Goal: Task Accomplishment & Management: Manage account settings

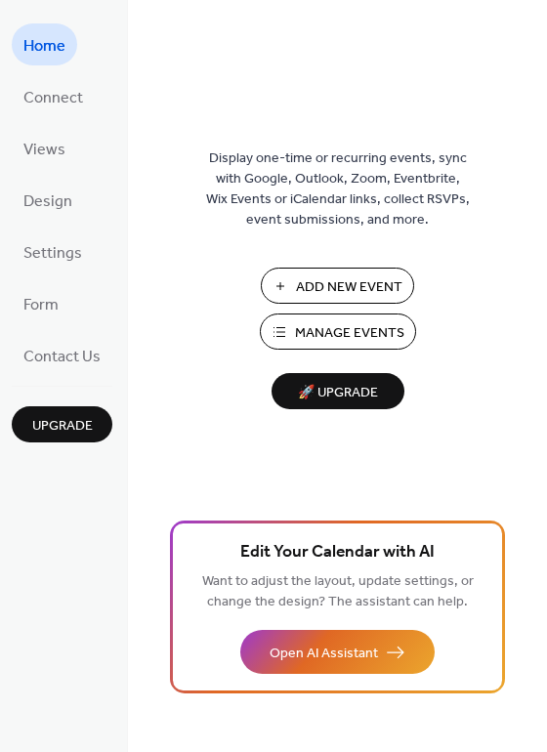
click at [328, 331] on span "Manage Events" at bounding box center [349, 333] width 109 height 21
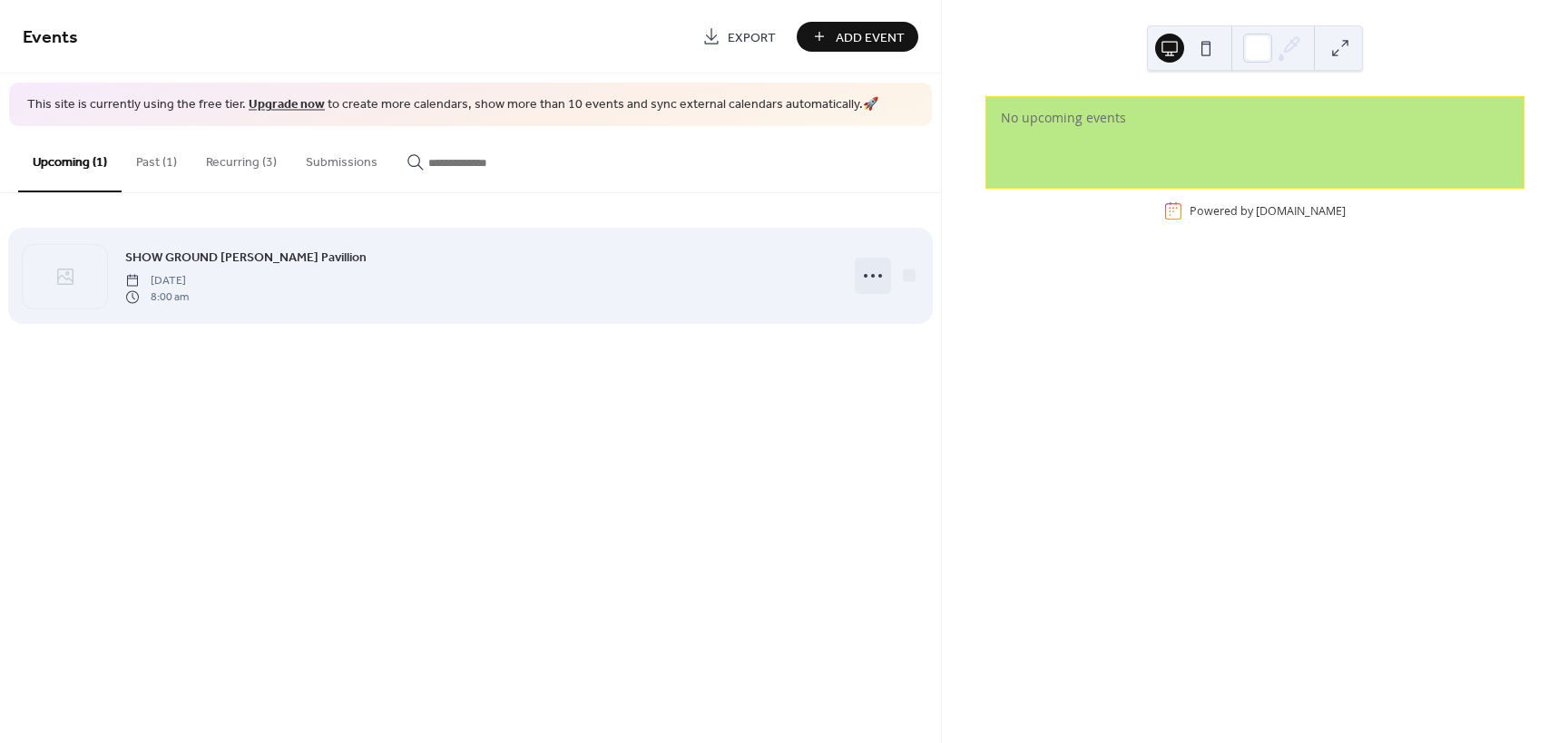
click at [873, 280] on icon at bounding box center [872, 275] width 29 height 29
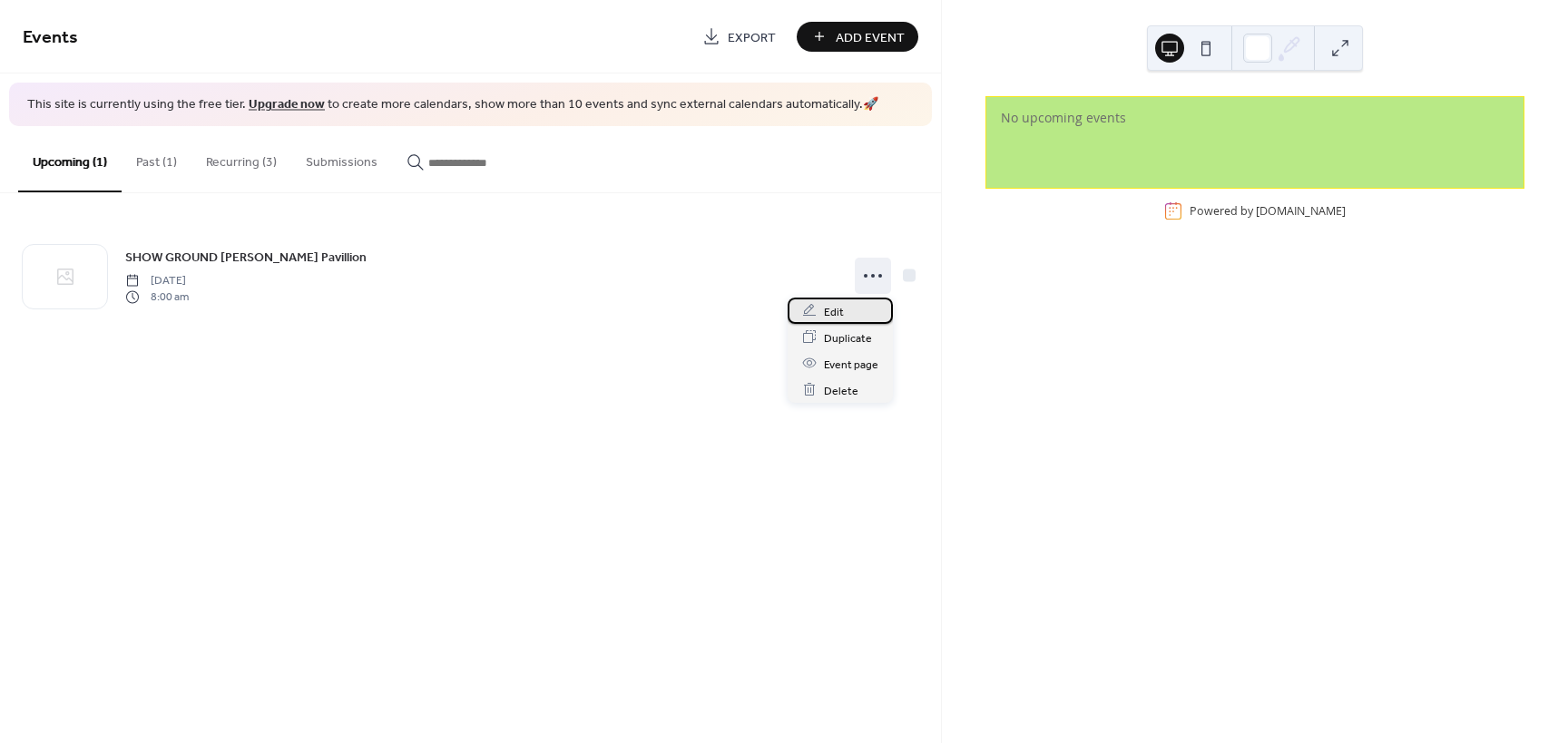
click at [834, 310] on span "Edit" at bounding box center [833, 311] width 20 height 20
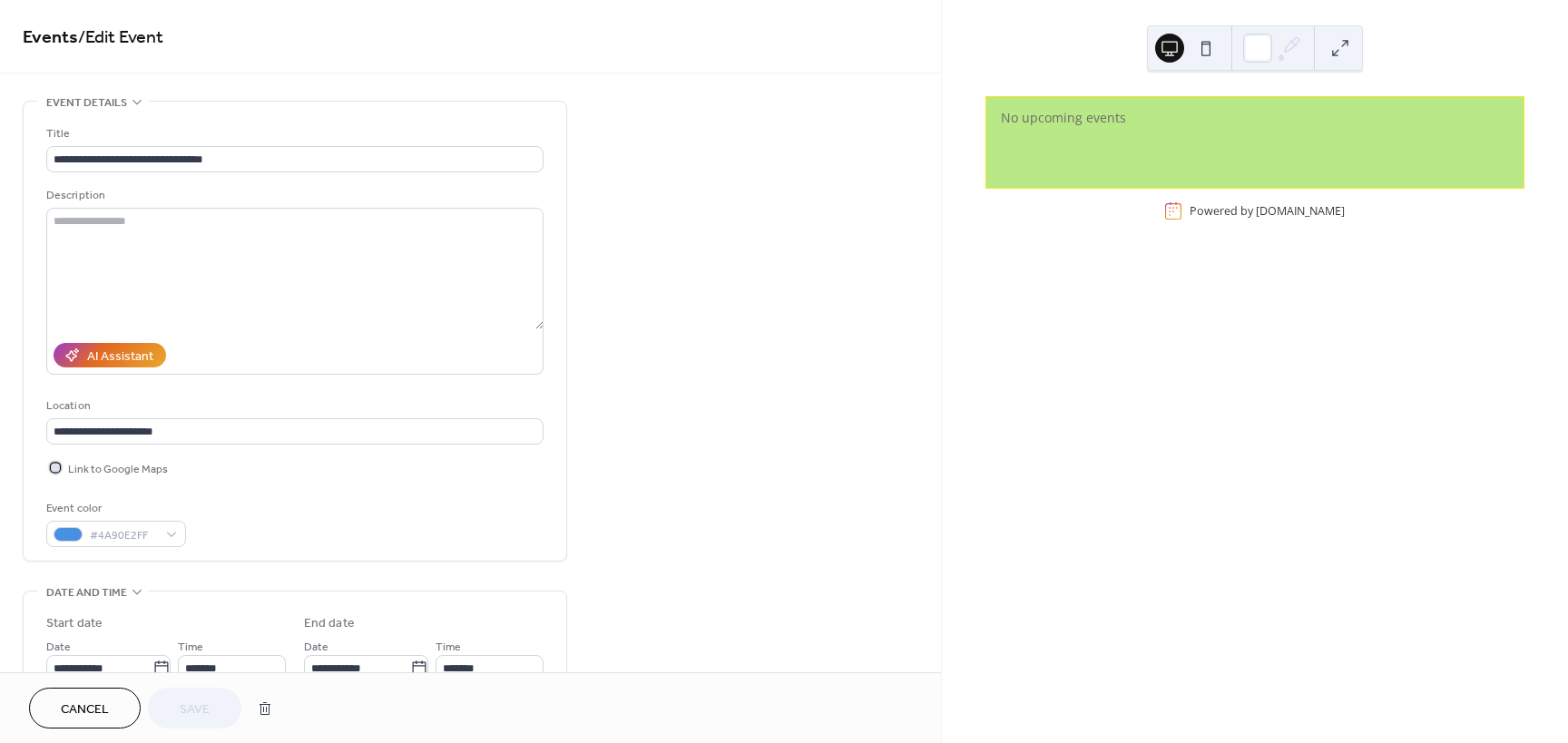
click at [59, 471] on div at bounding box center [56, 467] width 19 height 19
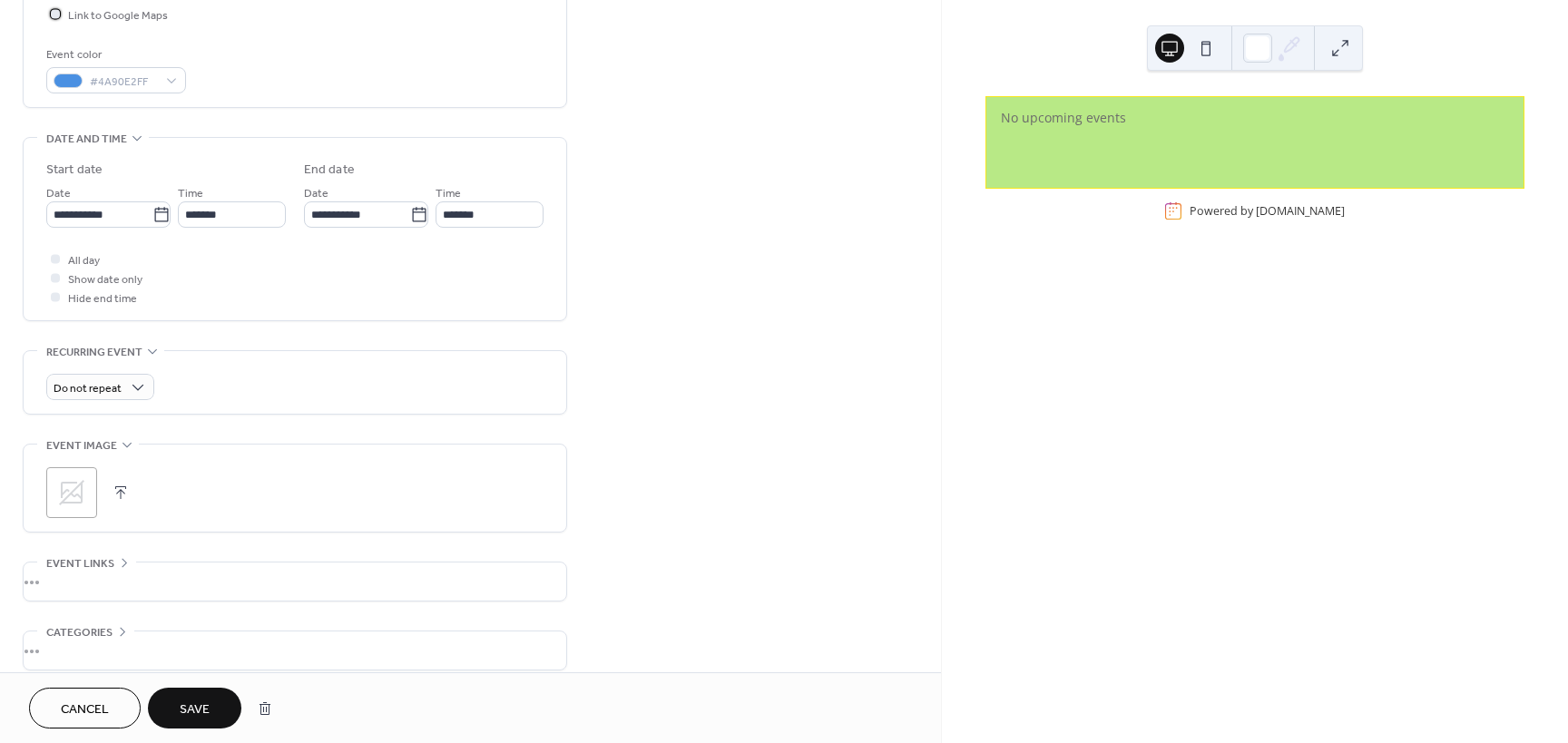
scroll to position [539, 0]
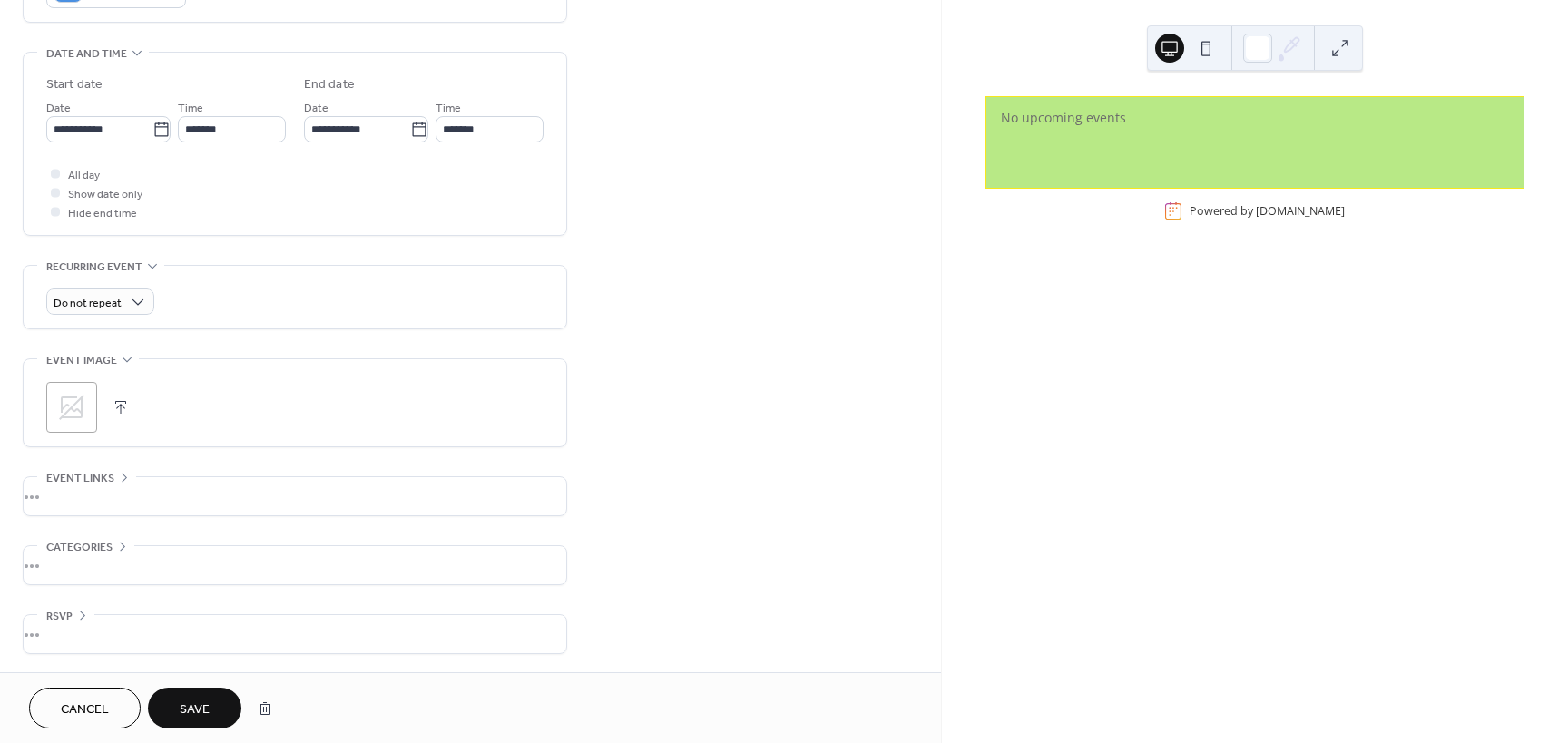
click at [192, 713] on span "Save" at bounding box center [194, 710] width 30 height 20
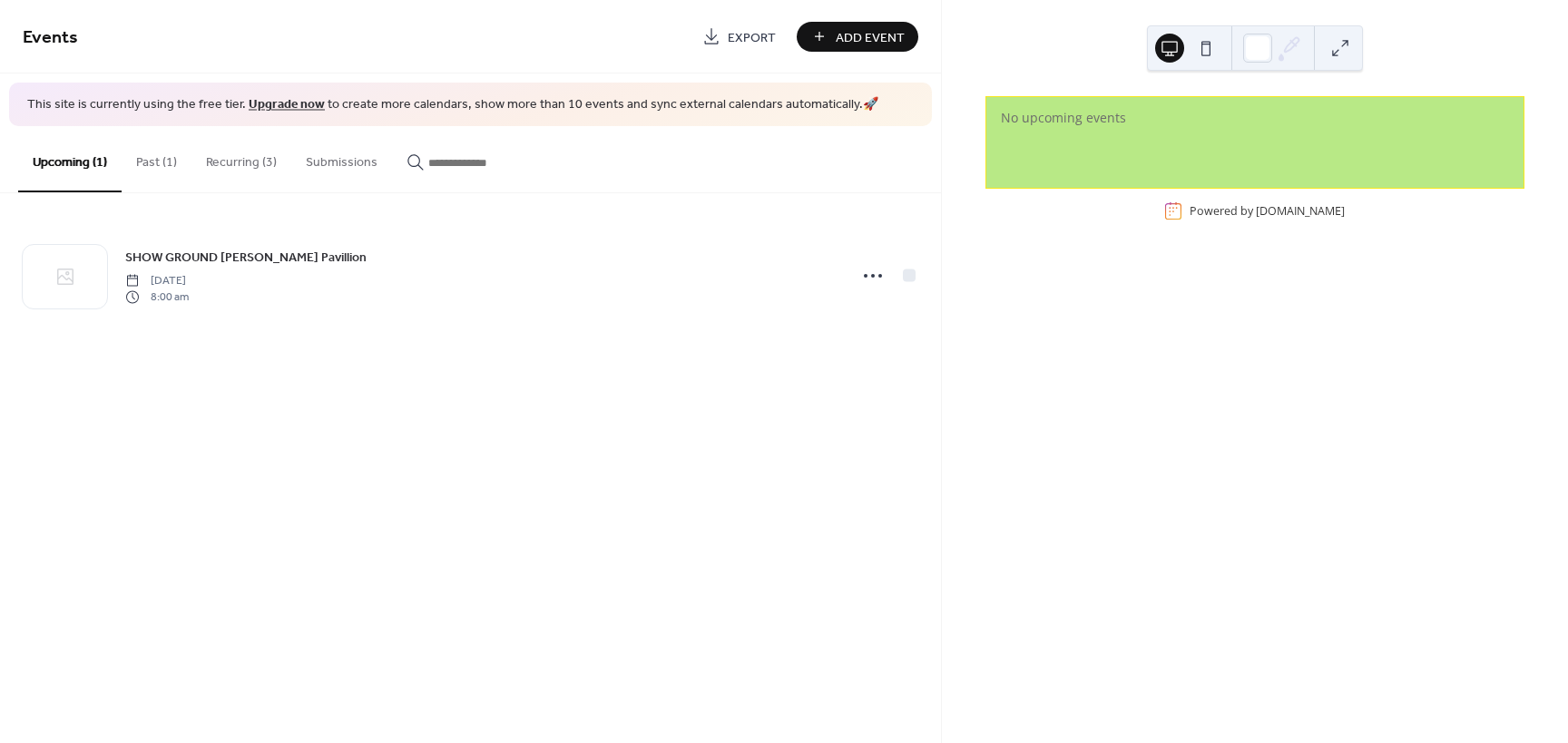
click at [159, 166] on button "Past (1)" at bounding box center [156, 158] width 70 height 64
click at [245, 161] on button "Recurring (3)" at bounding box center [241, 158] width 99 height 64
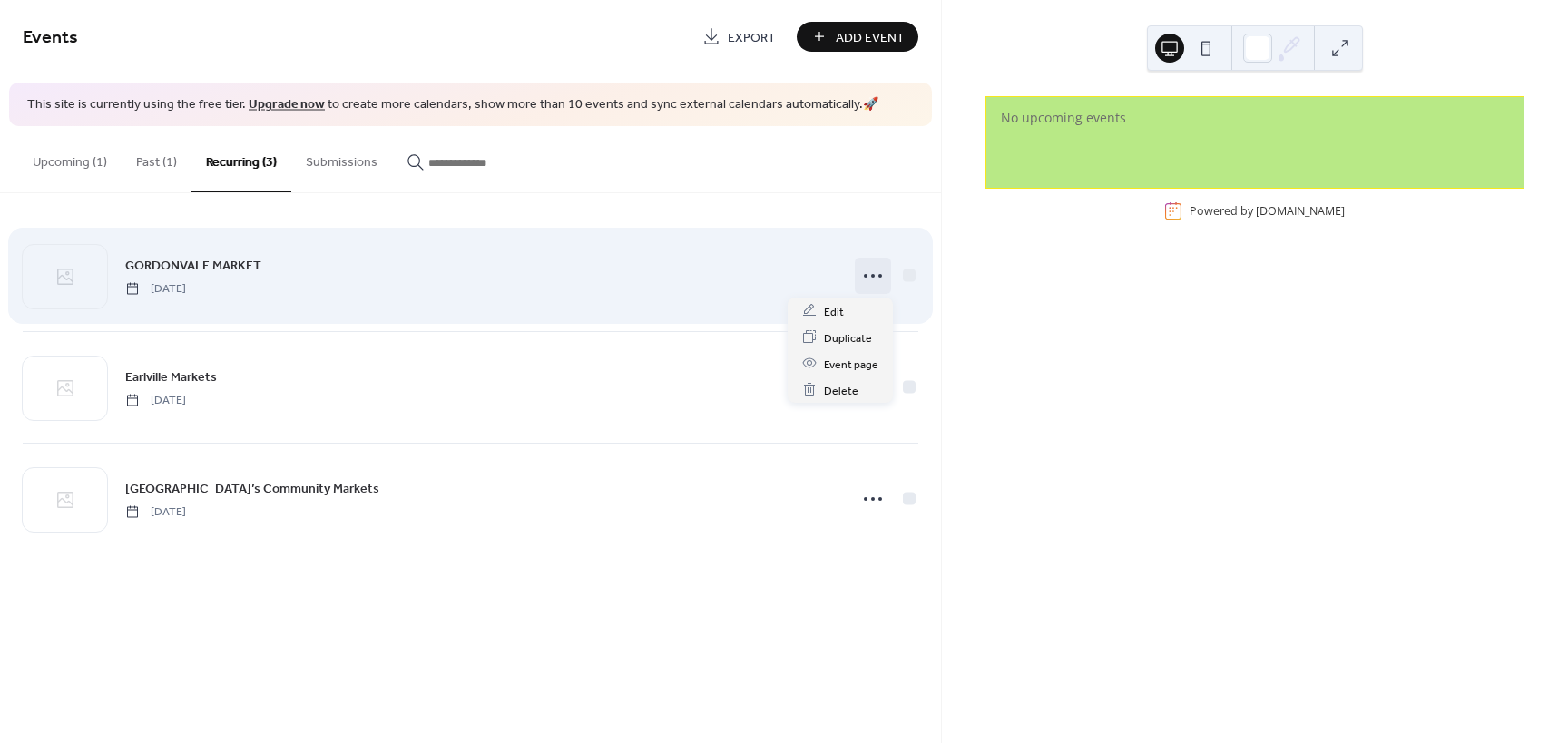
click at [883, 276] on icon at bounding box center [872, 275] width 29 height 29
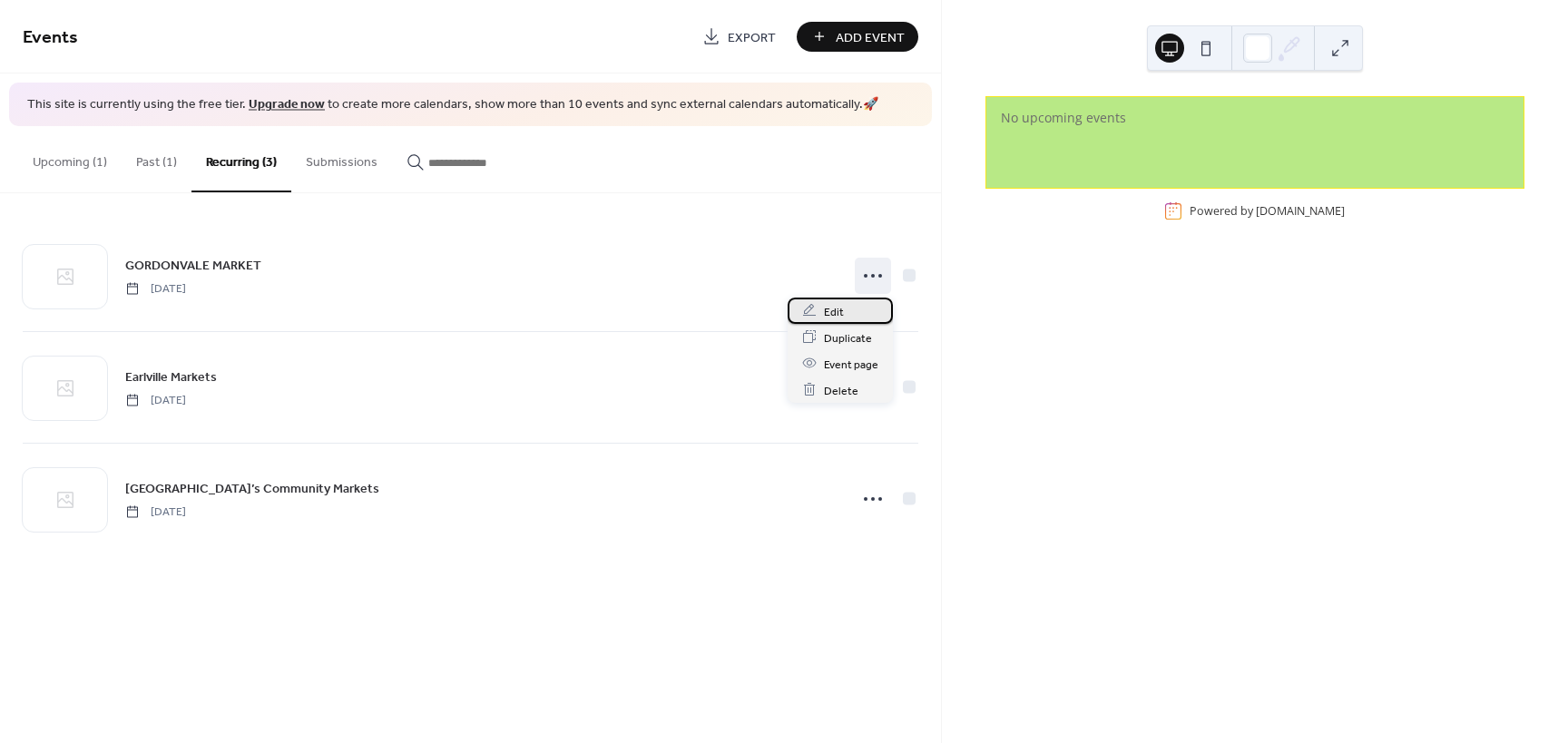
click at [837, 314] on span "Edit" at bounding box center [833, 311] width 20 height 20
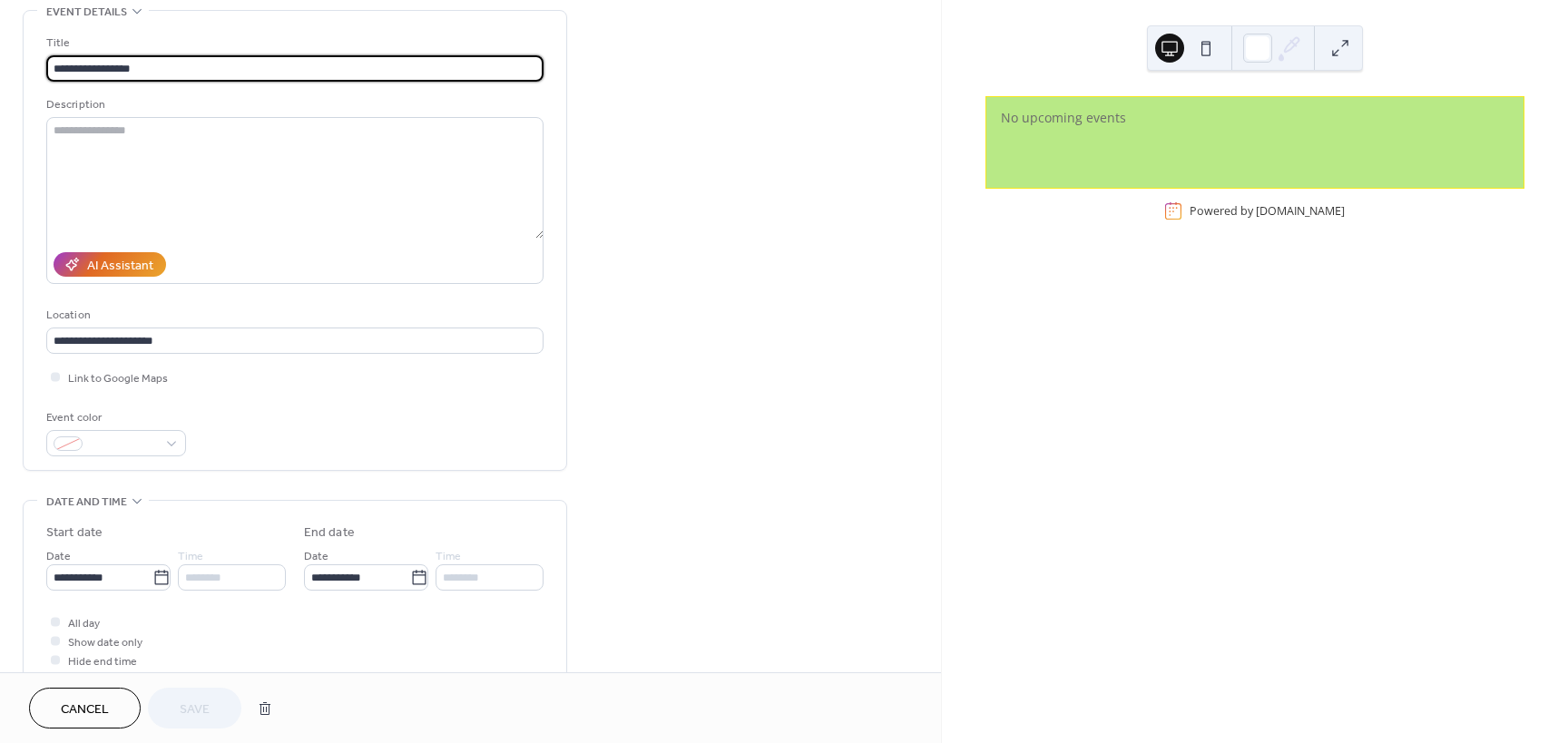
scroll to position [181, 0]
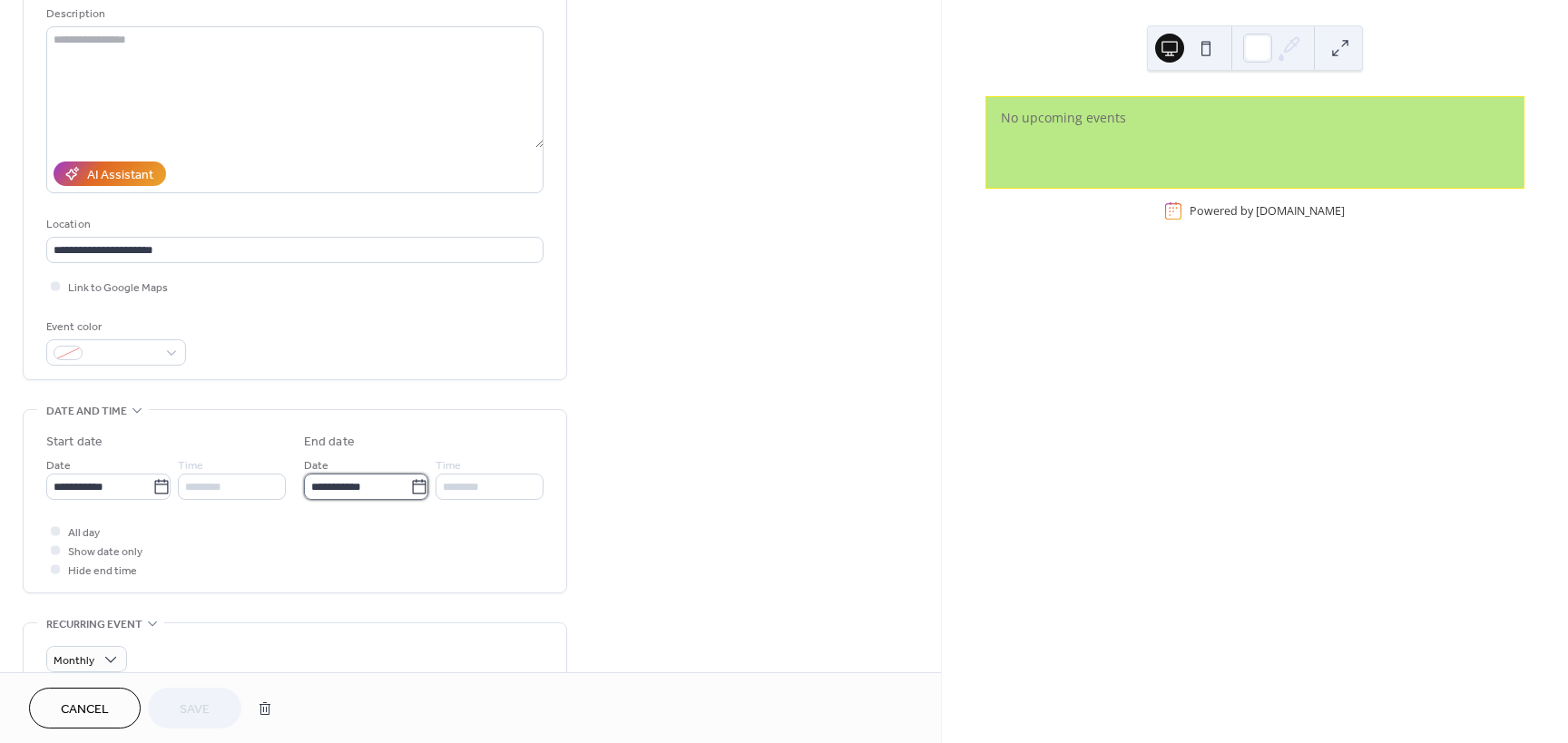
click at [385, 486] on input "**********" at bounding box center [357, 487] width 106 height 26
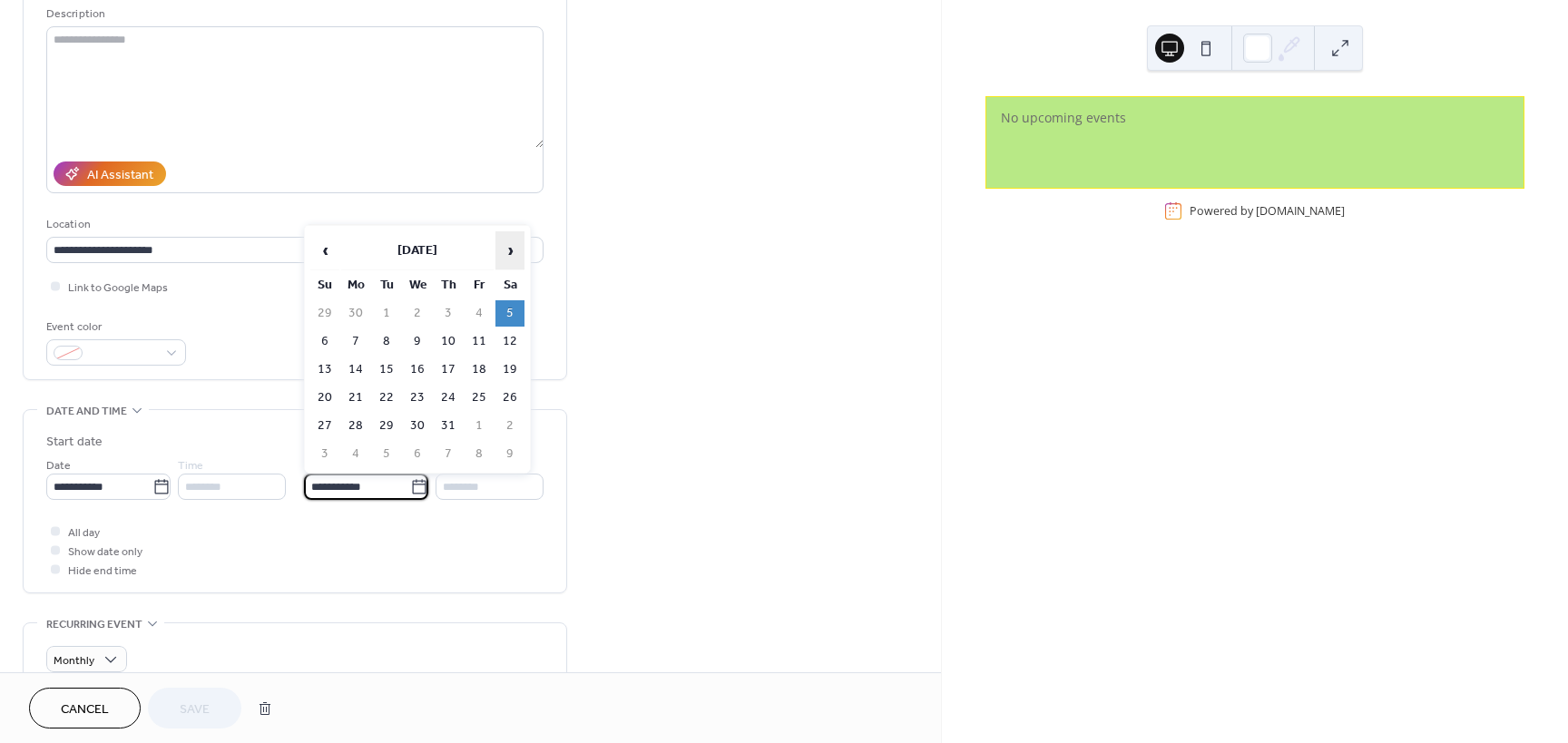
click at [514, 250] on span "›" at bounding box center [509, 250] width 27 height 36
click at [515, 250] on span "›" at bounding box center [509, 250] width 27 height 36
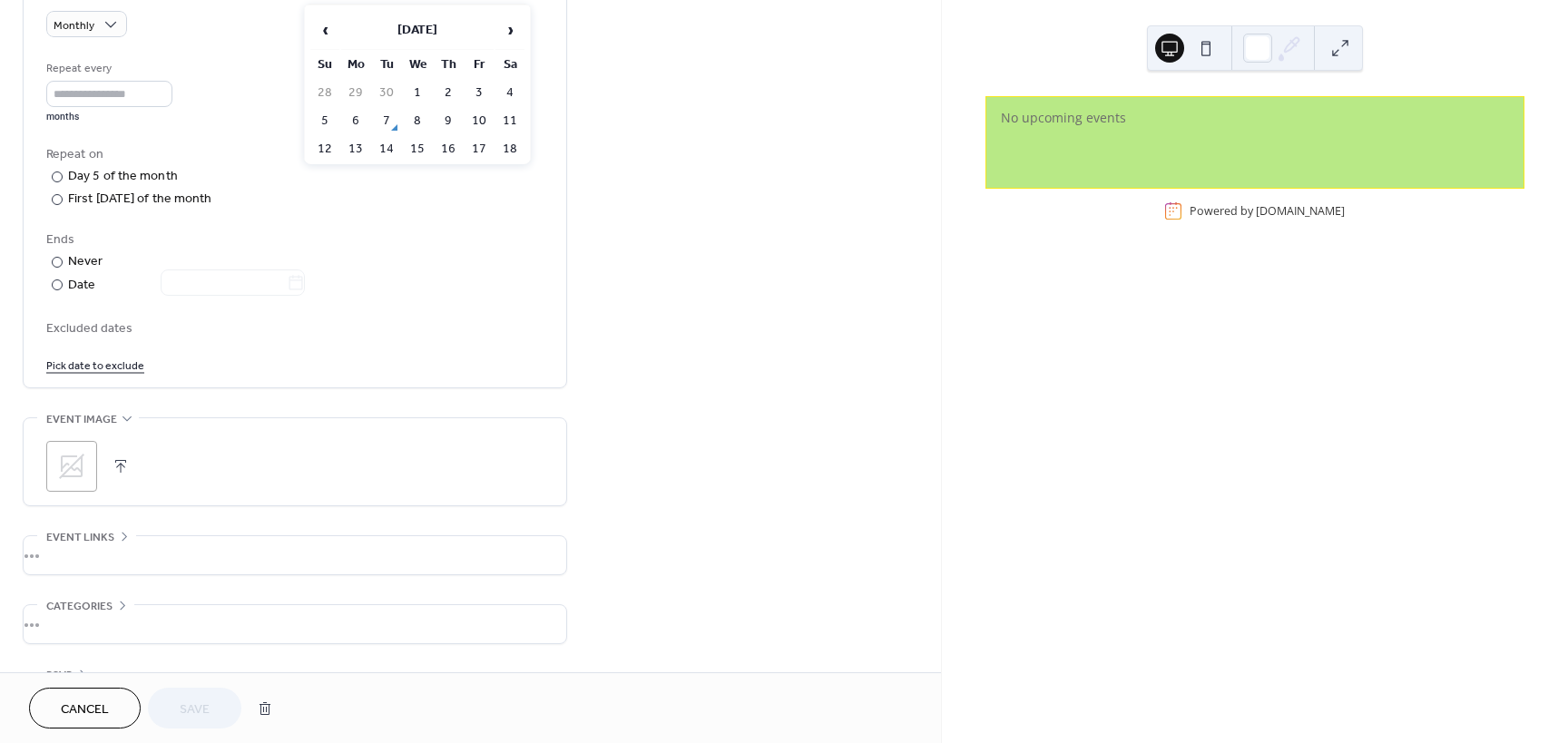
scroll to position [876, 0]
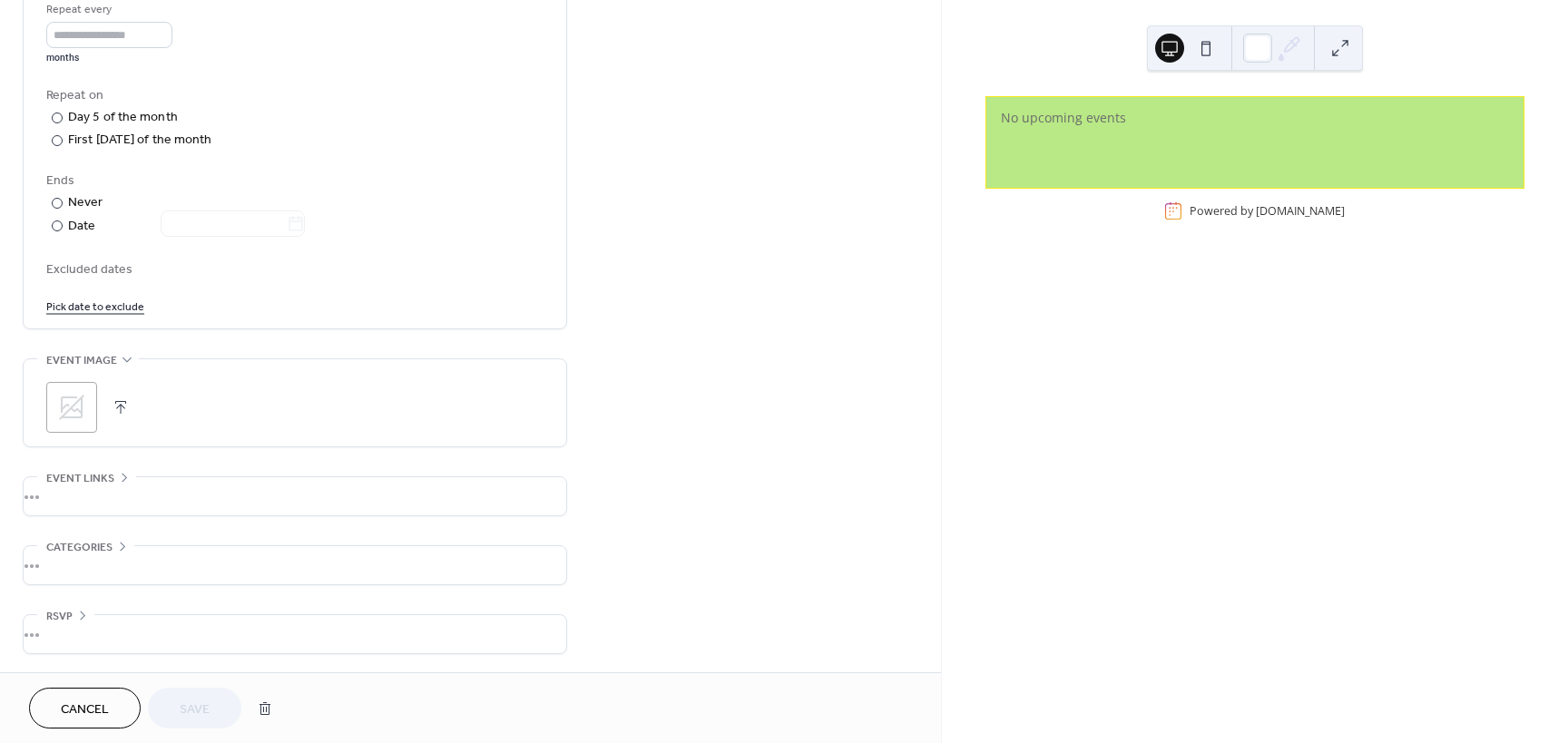
click at [101, 478] on div "•••" at bounding box center [294, 496] width 542 height 38
click at [104, 479] on span "Event links" at bounding box center [80, 478] width 68 height 20
click at [101, 550] on div "•••" at bounding box center [294, 565] width 542 height 38
click at [102, 550] on span "Categories" at bounding box center [79, 547] width 66 height 20
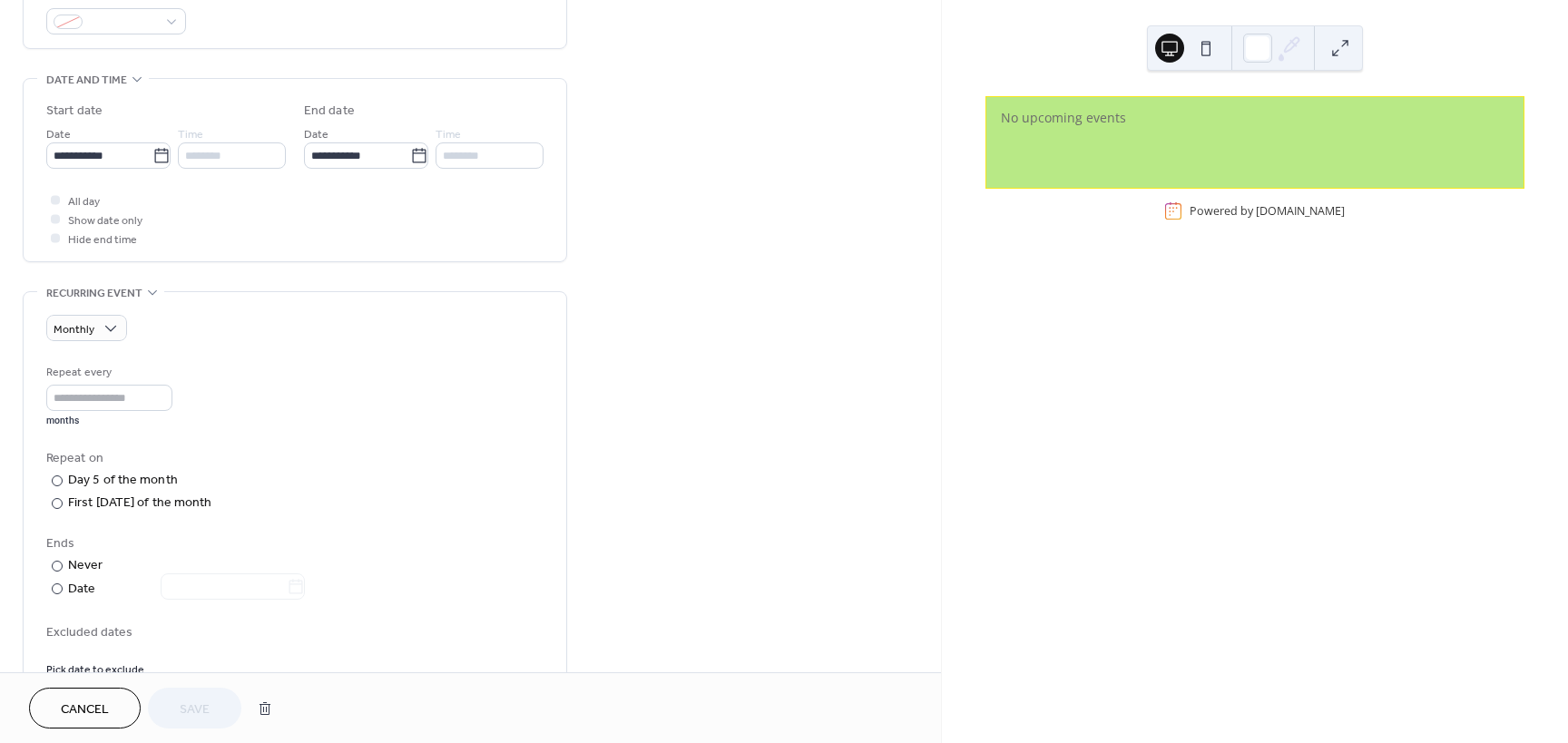
scroll to position [422, 0]
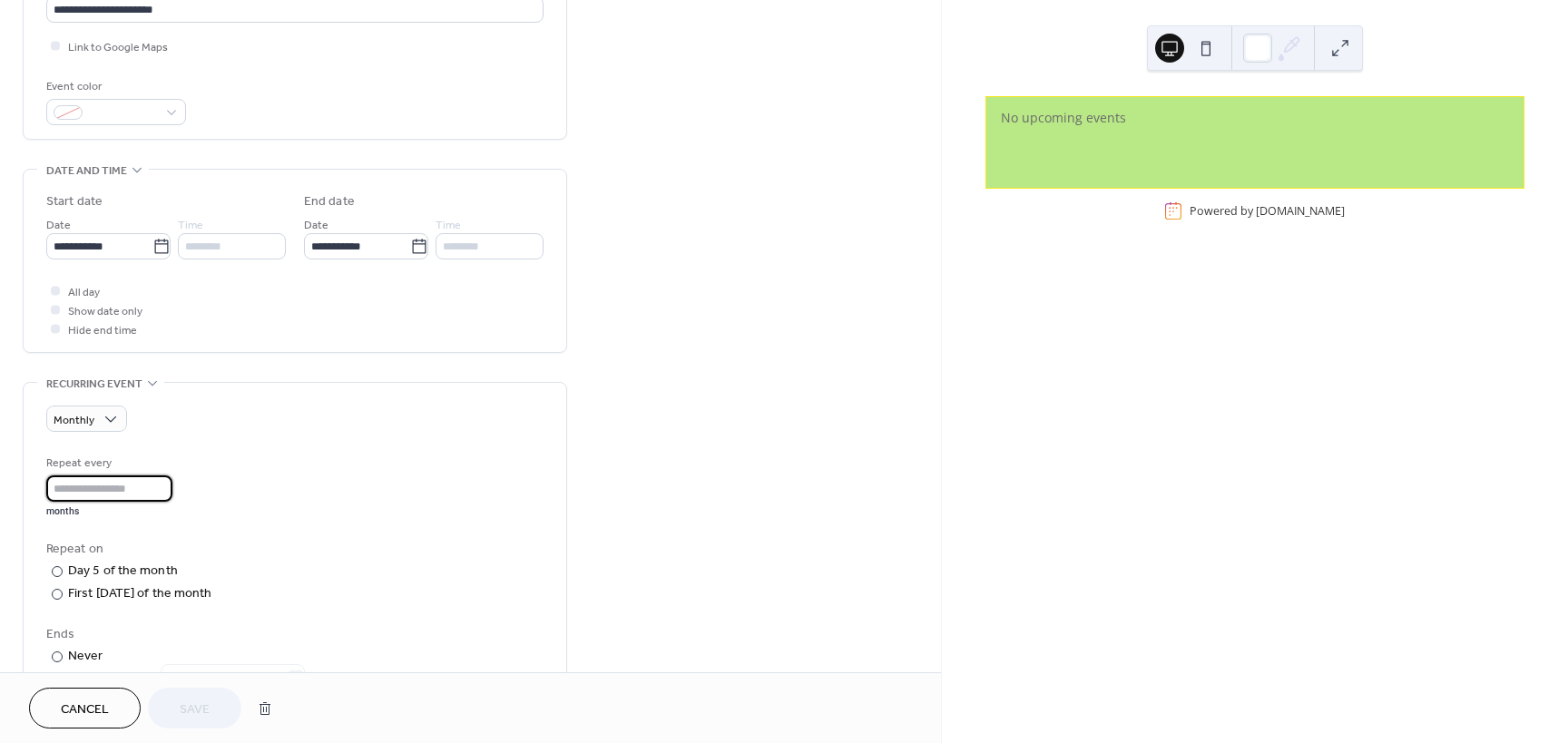
click at [81, 489] on input "*" at bounding box center [110, 489] width 126 height 26
drag, startPoint x: 55, startPoint y: 489, endPoint x: 3, endPoint y: 489, distance: 52.0
click at [3, 489] on div "**********" at bounding box center [470, 402] width 941 height 1447
click at [73, 559] on span "Monthly" at bounding box center [83, 554] width 46 height 20
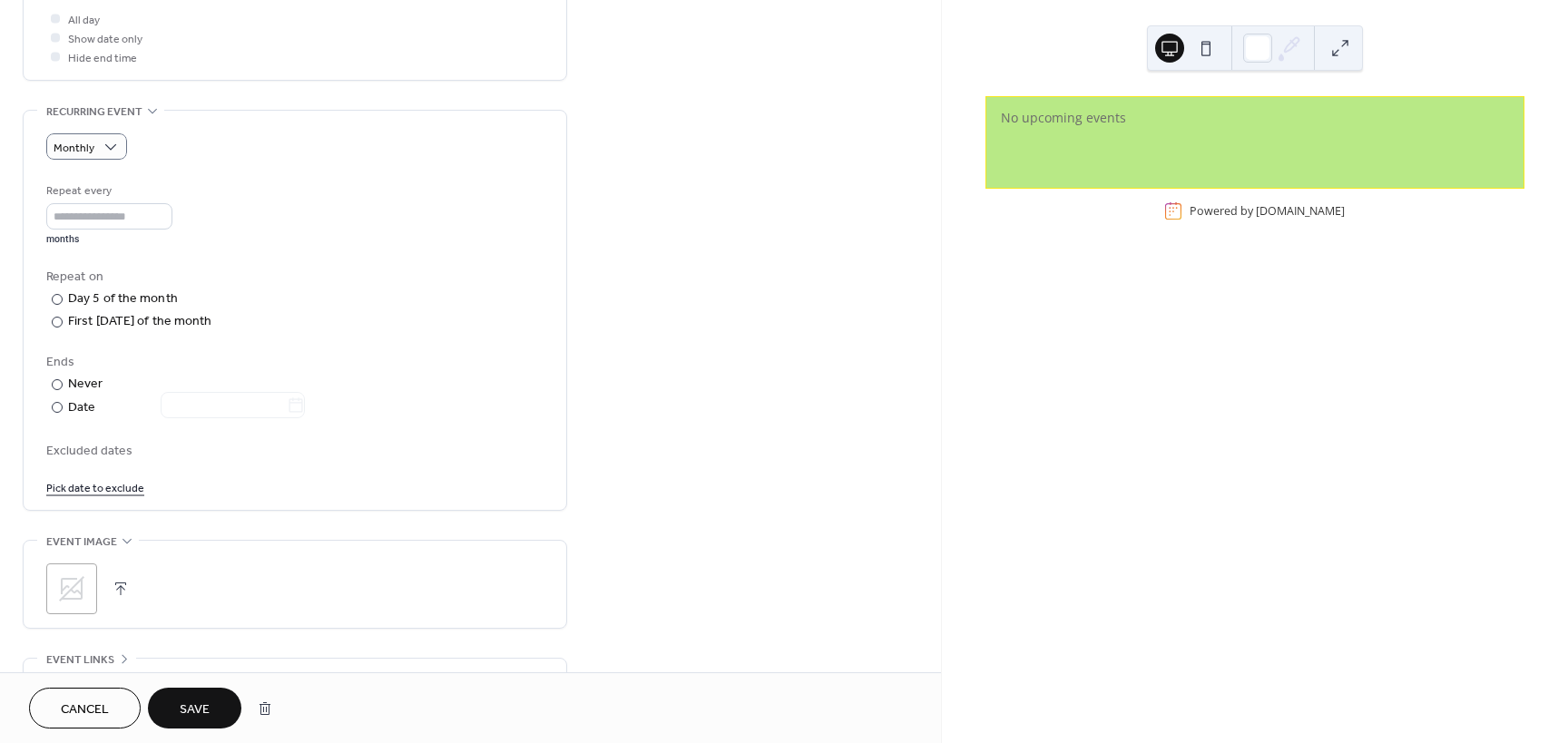
scroll to position [876, 0]
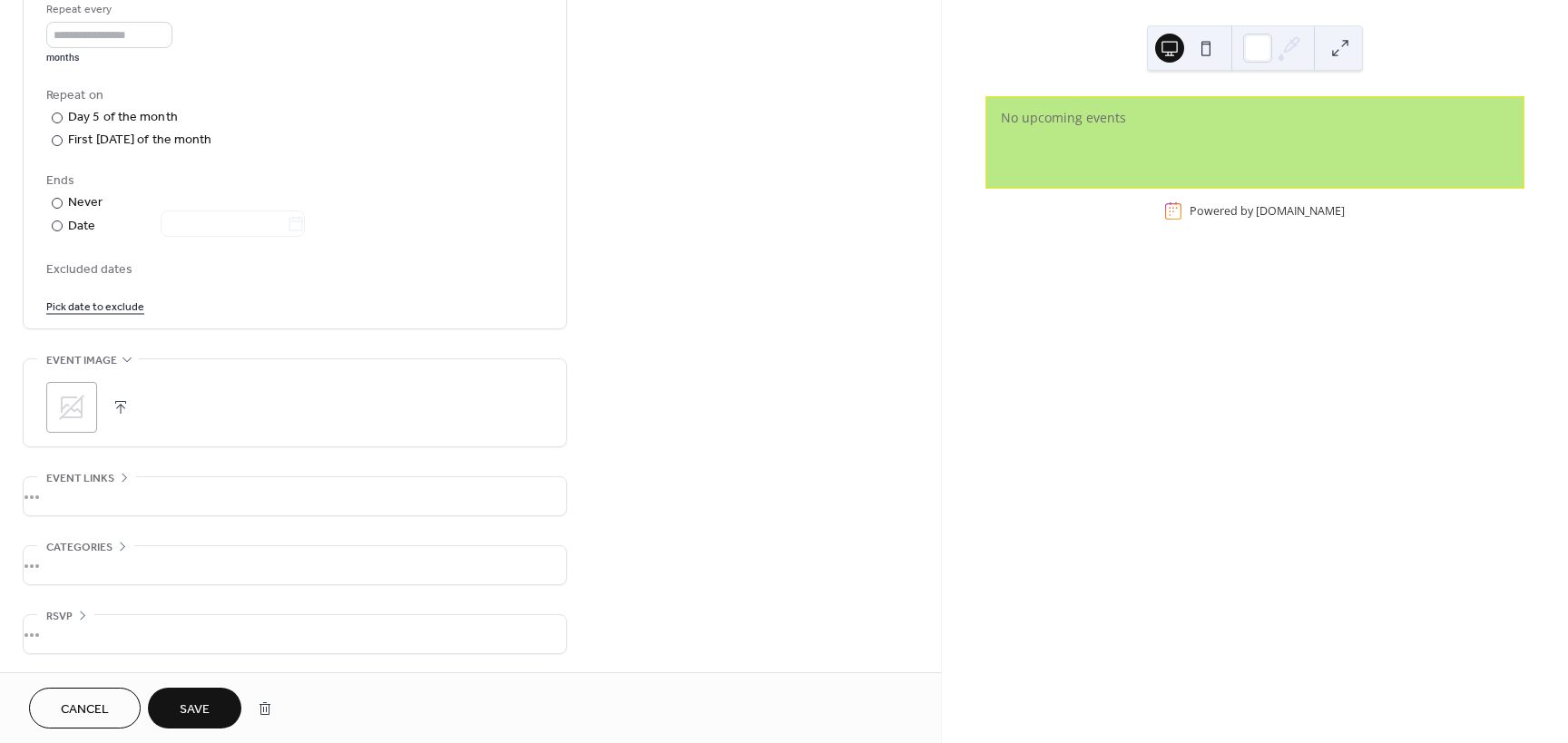
click at [200, 707] on span "Save" at bounding box center [194, 710] width 30 height 20
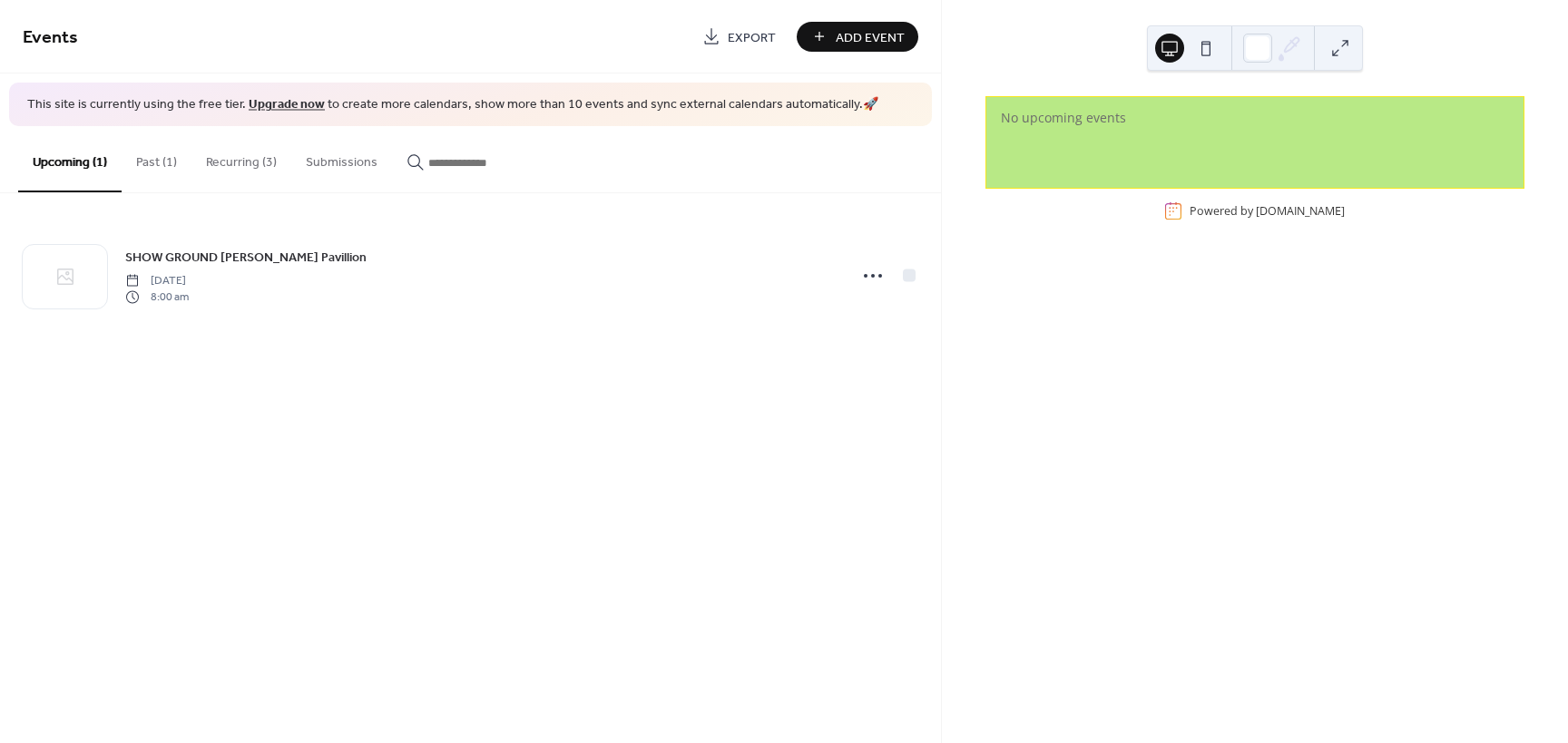
click at [77, 162] on button "Upcoming (1)" at bounding box center [70, 159] width 103 height 66
click at [255, 160] on button "Recurring (3)" at bounding box center [241, 158] width 99 height 64
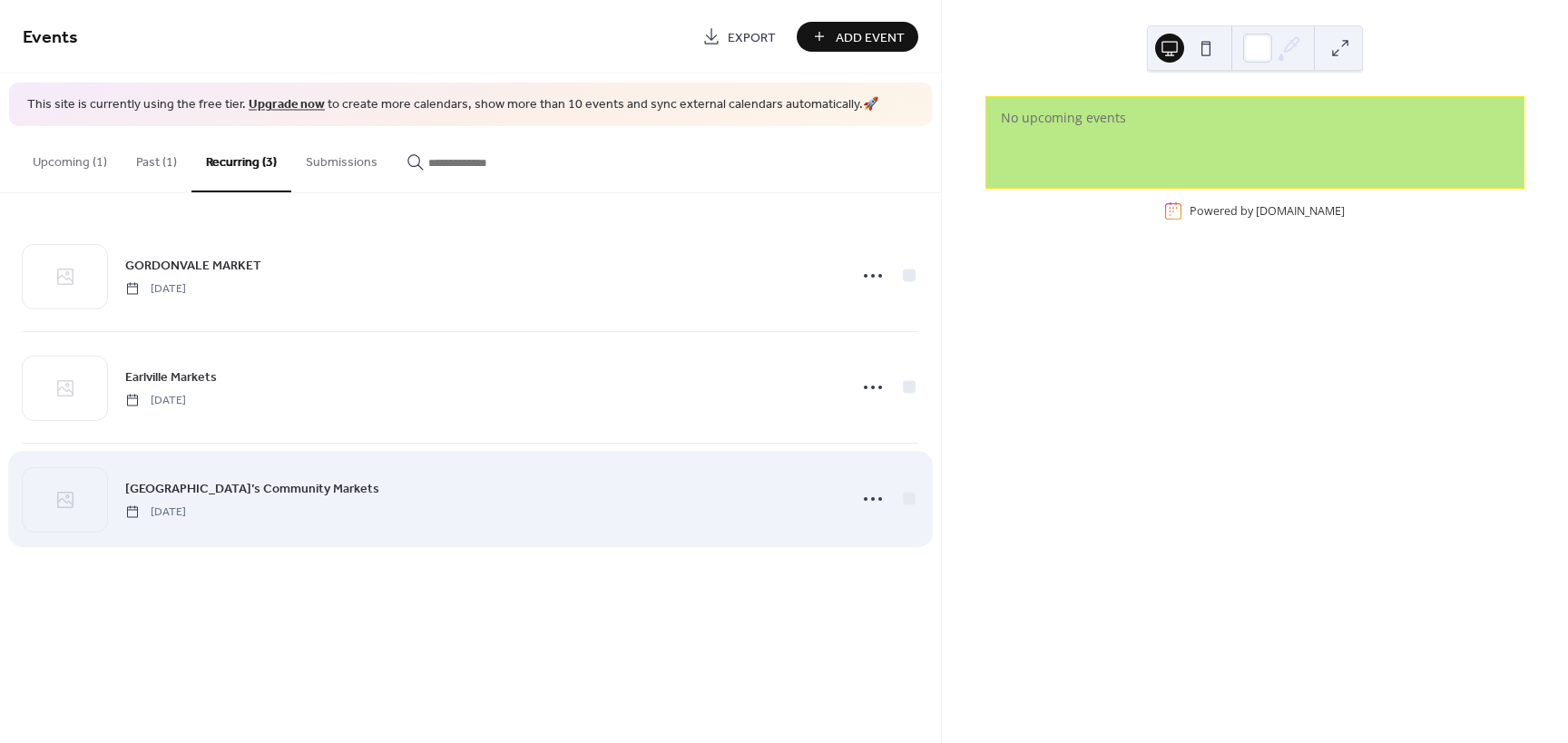
click at [216, 486] on span "Mt Sheridan Plaza’s Community Markets" at bounding box center [253, 489] width 255 height 20
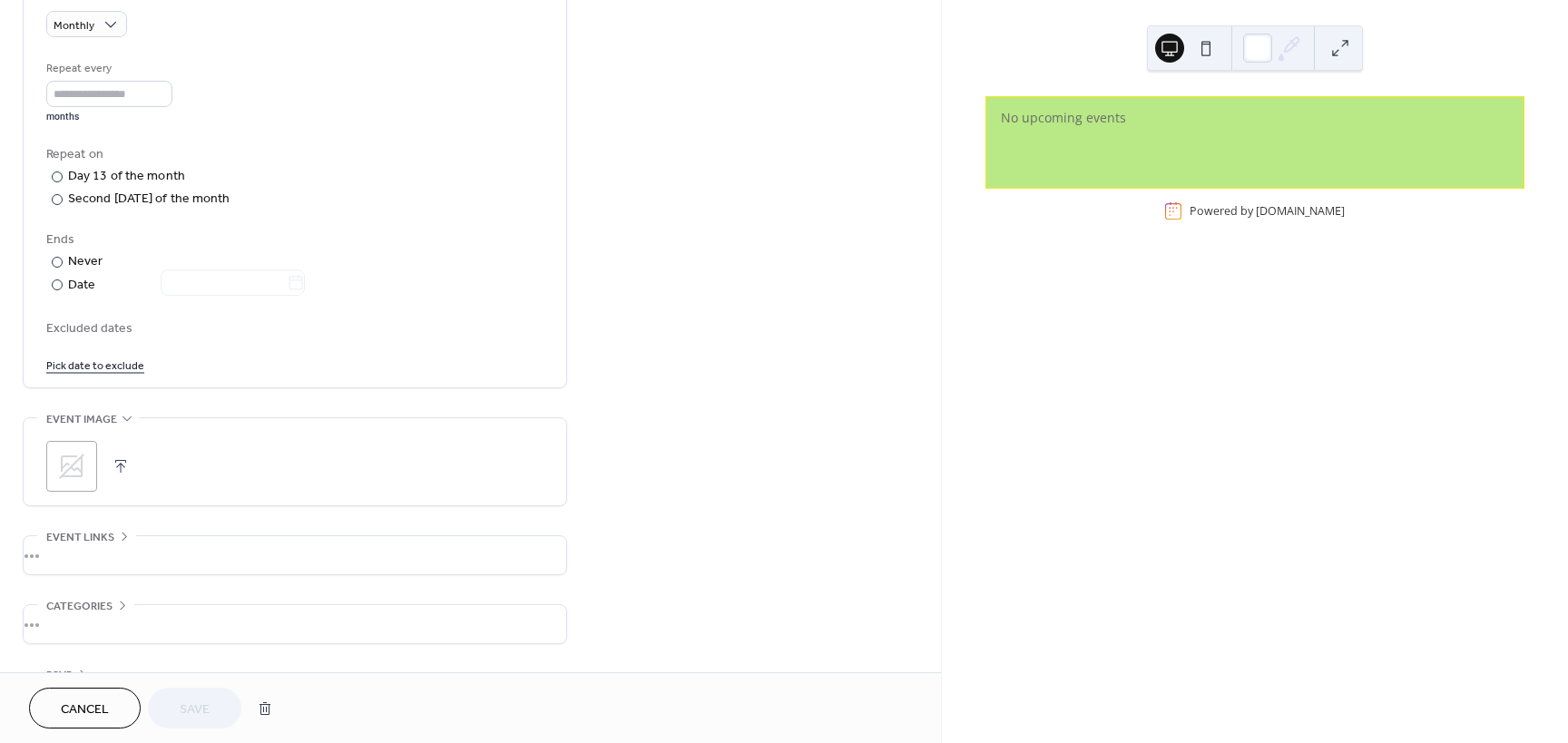
scroll to position [876, 0]
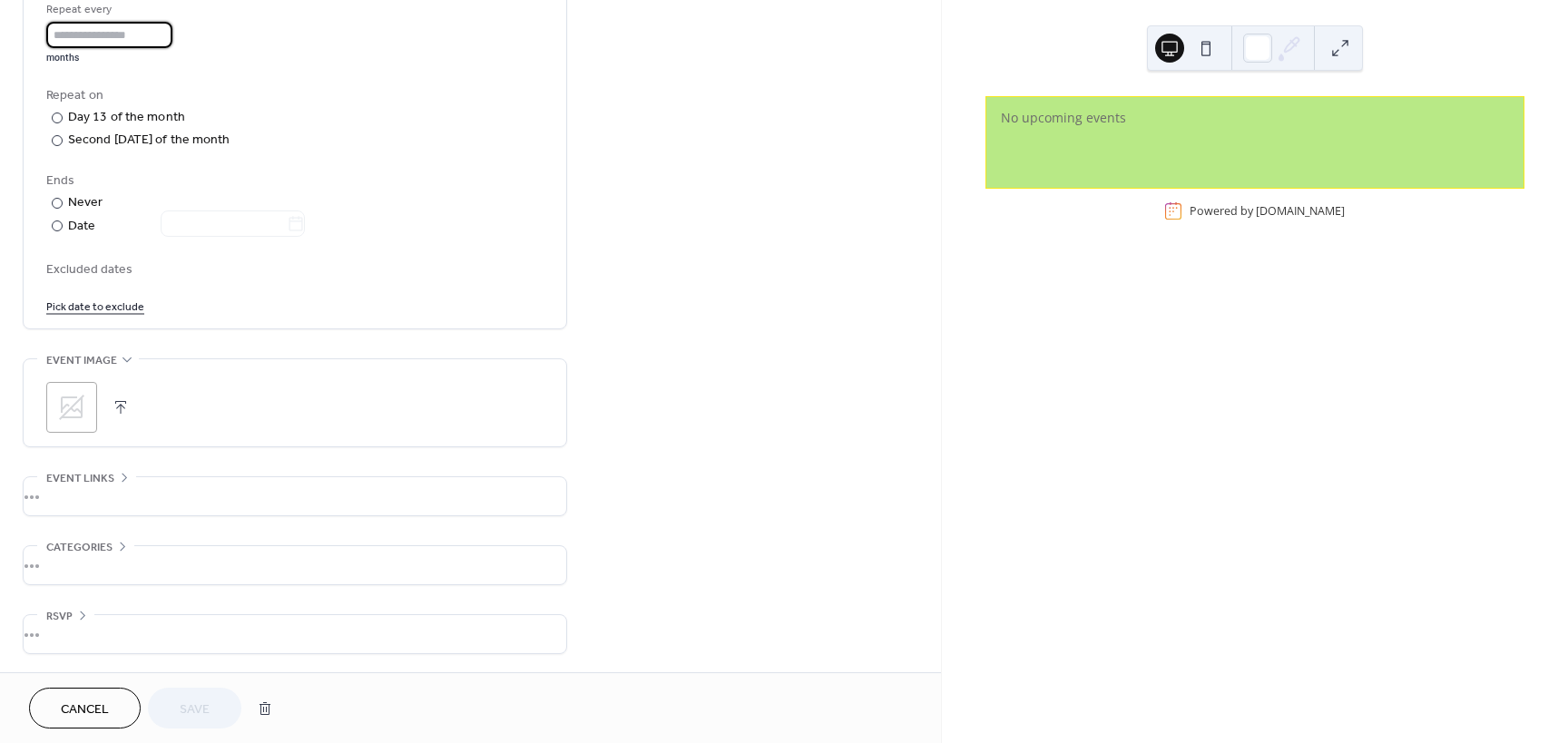
click at [122, 39] on input "*" at bounding box center [110, 34] width 126 height 26
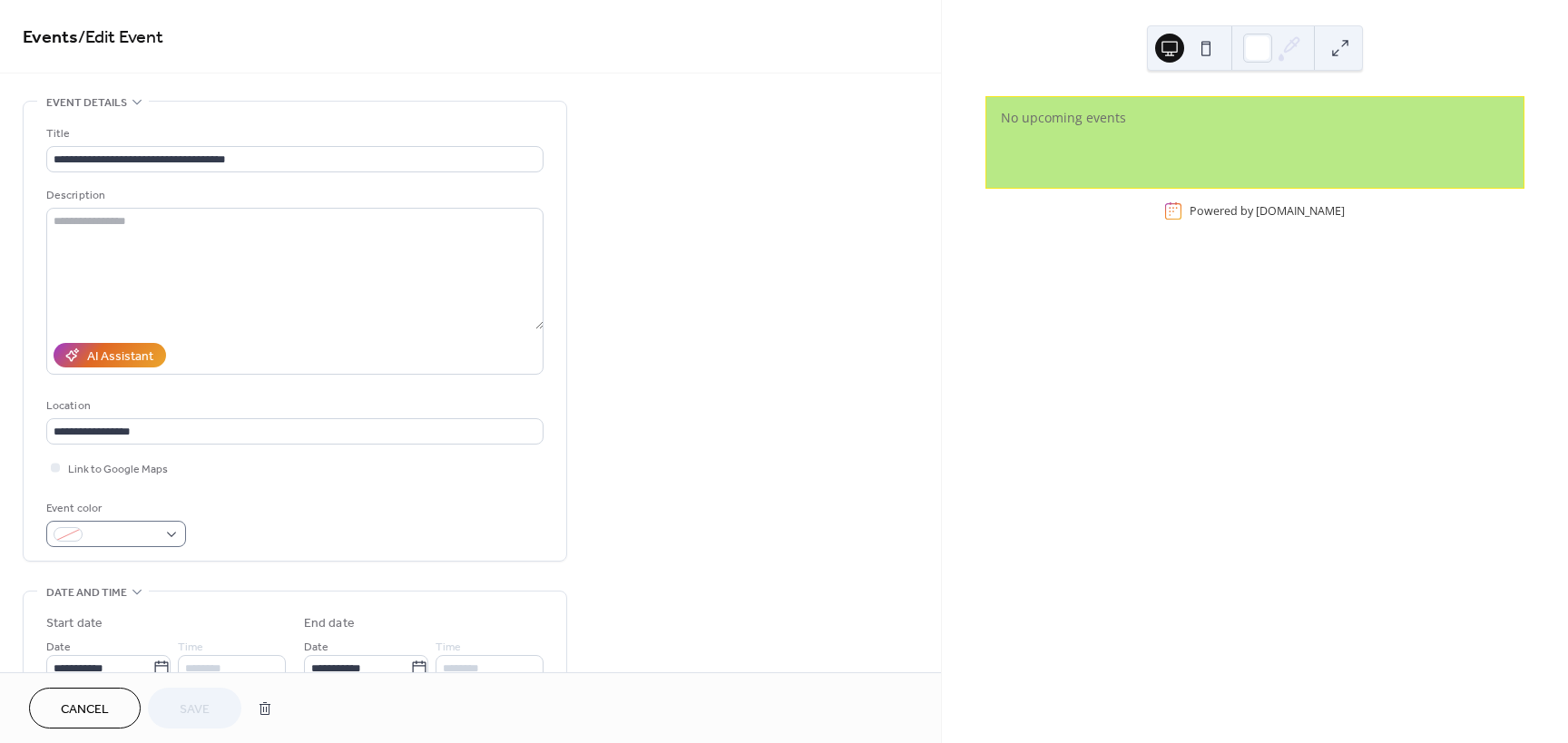
scroll to position [181, 0]
